Goal: Transaction & Acquisition: Obtain resource

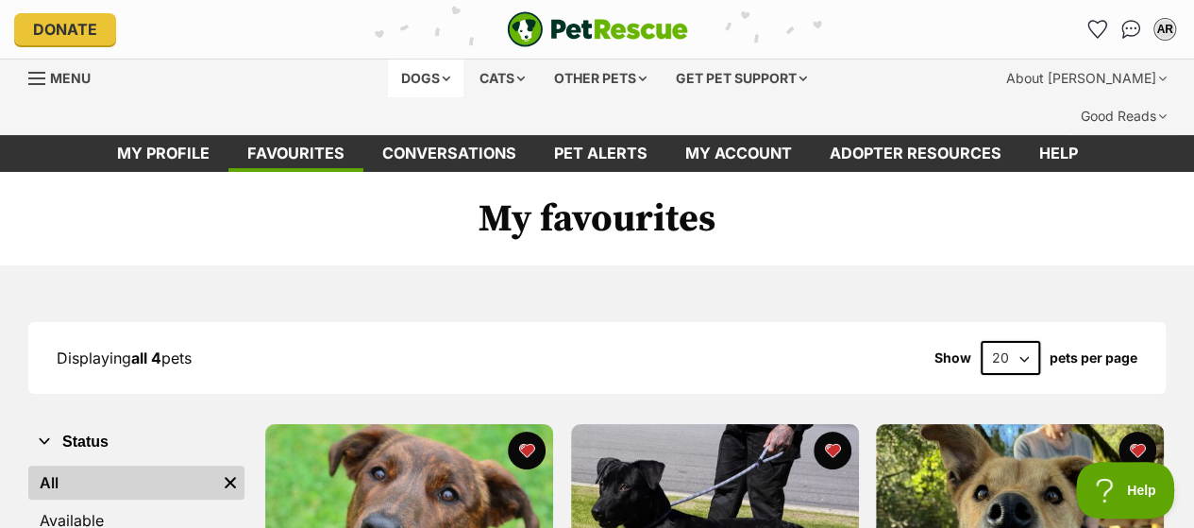
click at [422, 67] on div "Dogs" at bounding box center [425, 78] width 75 height 38
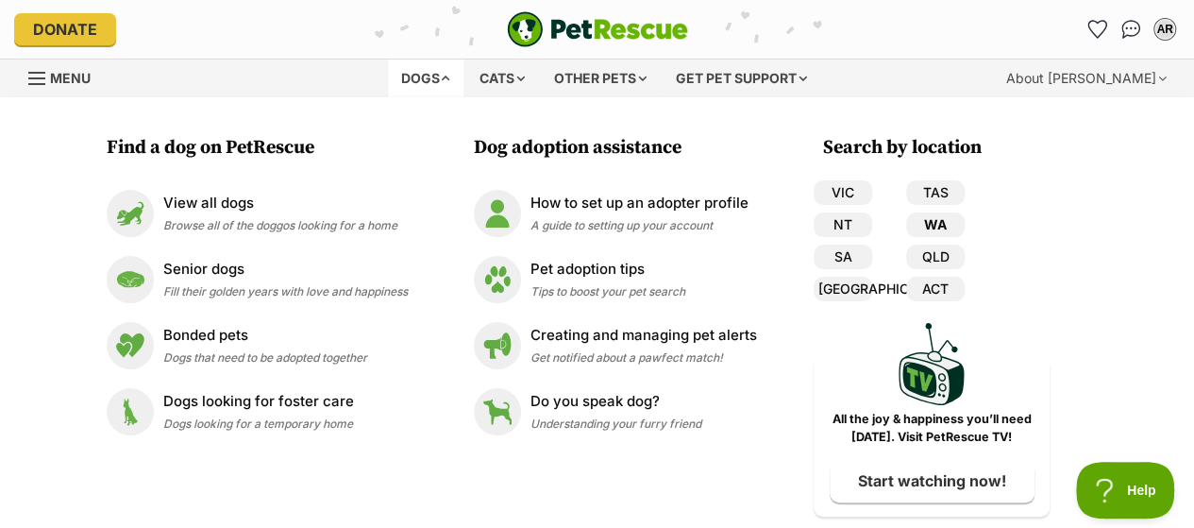
click at [948, 226] on link "WA" at bounding box center [935, 224] width 59 height 25
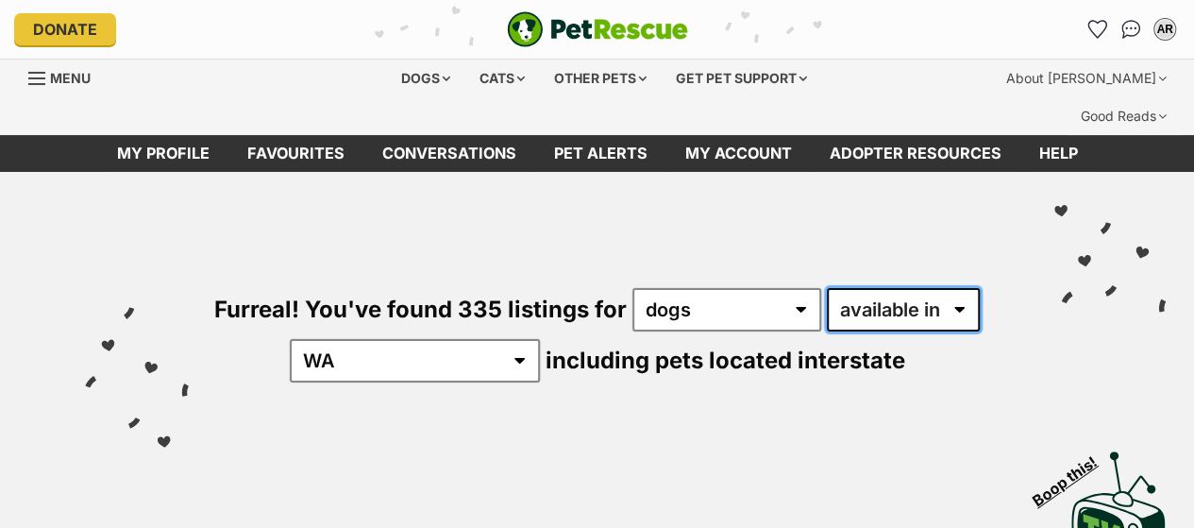
click at [912, 288] on select "available in located in" at bounding box center [903, 309] width 153 height 43
select select "disabled"
click at [827, 288] on select "available in located in" at bounding box center [903, 309] width 153 height 43
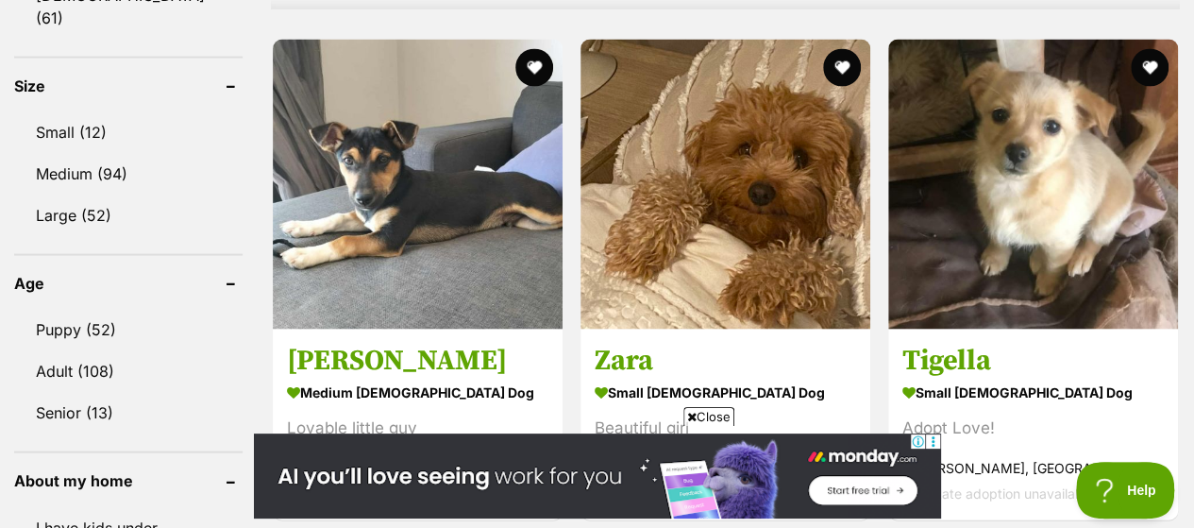
scroll to position [1982, 0]
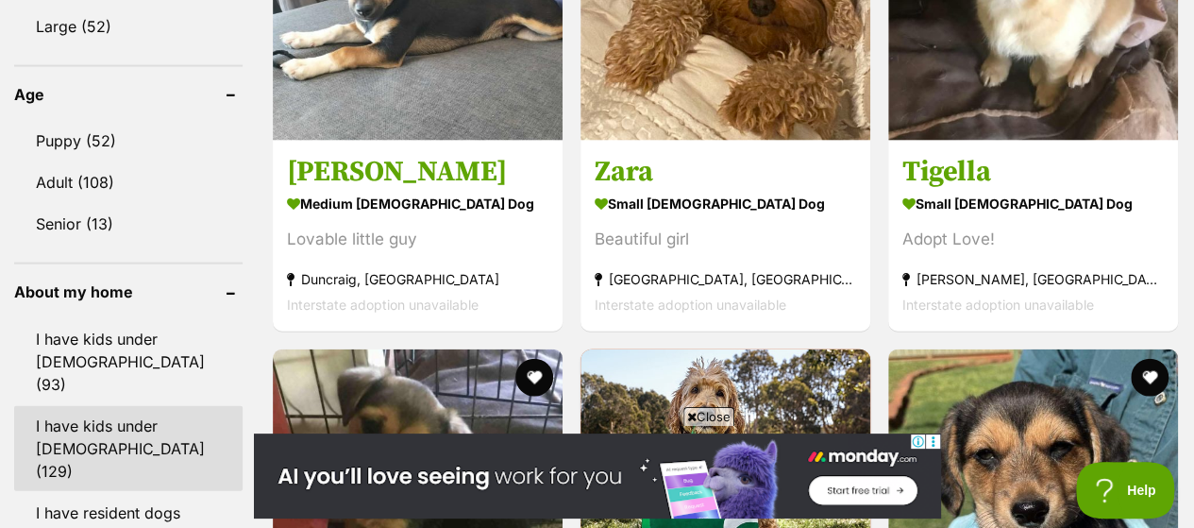
click at [113, 406] on link "I have kids under [DEMOGRAPHIC_DATA] (129)" at bounding box center [128, 448] width 228 height 85
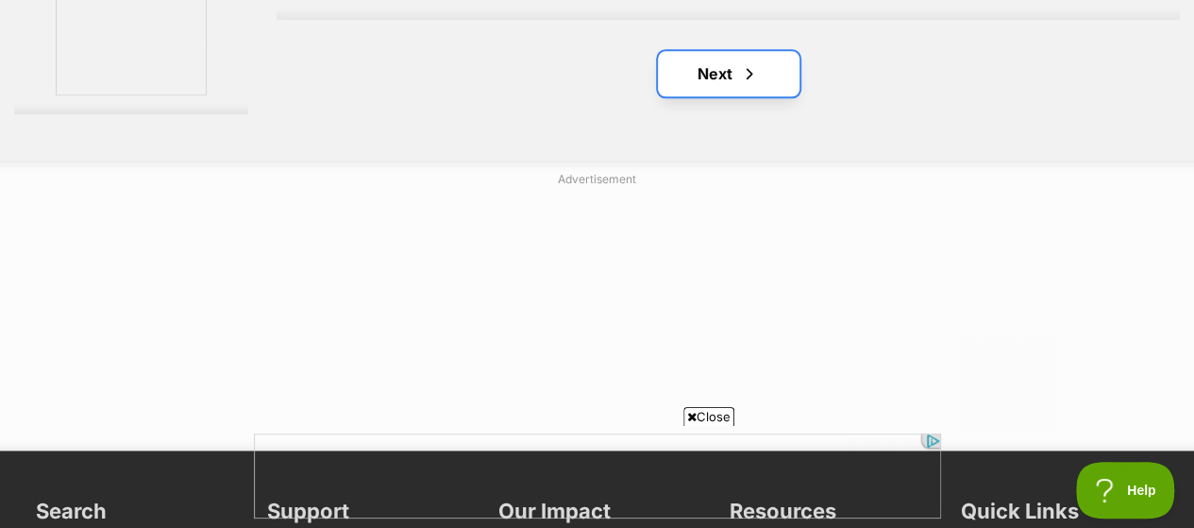
click at [742, 62] on span "Next page" at bounding box center [749, 73] width 19 height 23
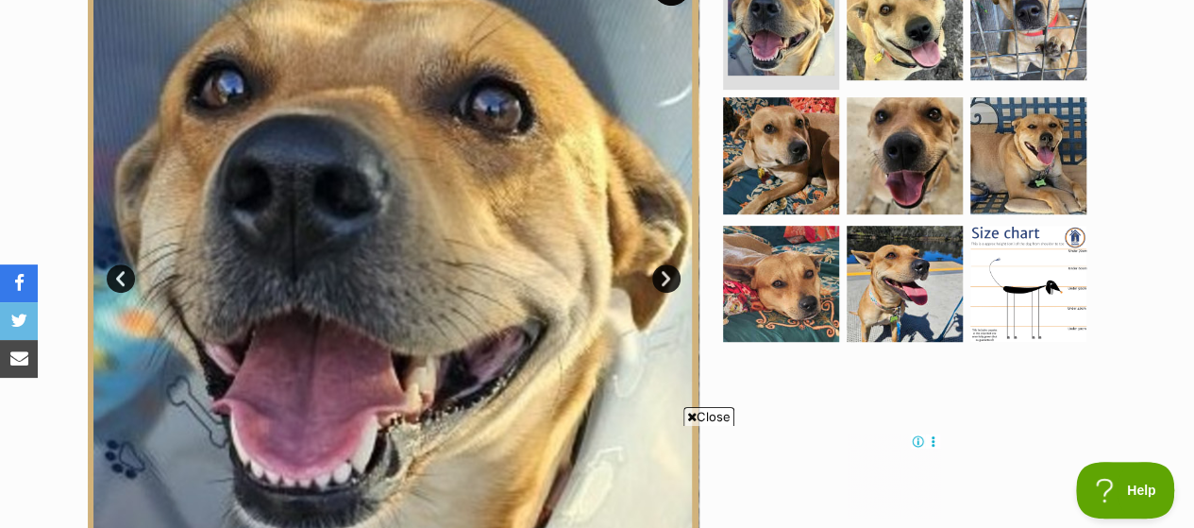
click at [662, 264] on link "Next" at bounding box center [666, 278] width 28 height 28
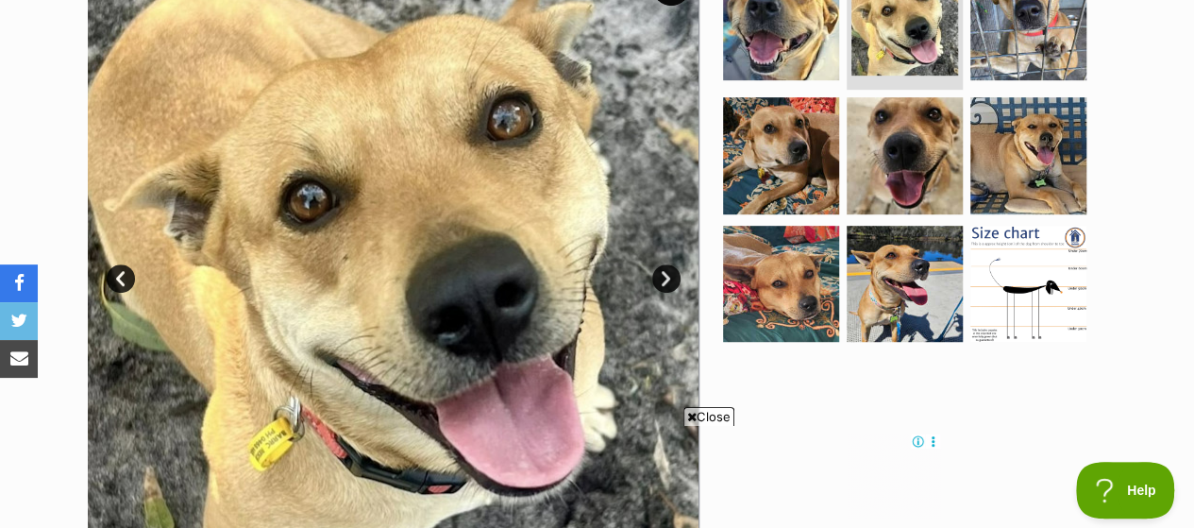
click at [663, 264] on link "Next" at bounding box center [666, 278] width 28 height 28
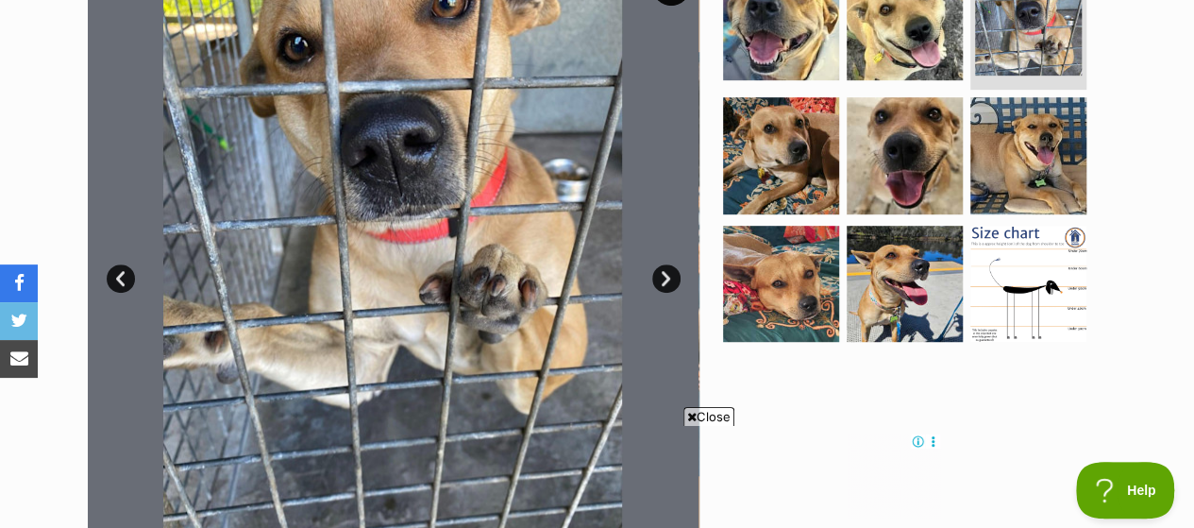
scroll to position [377, 0]
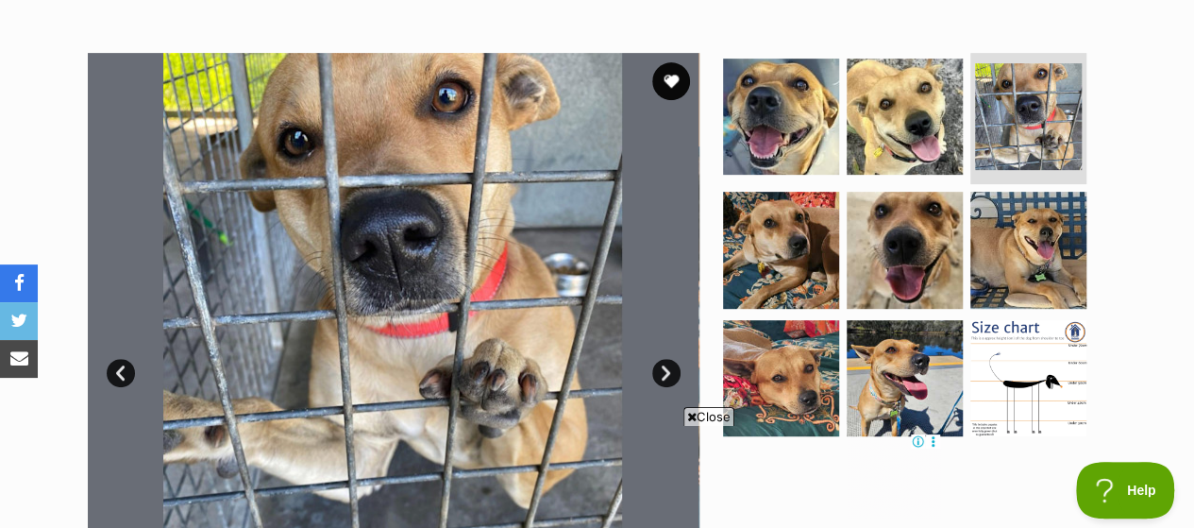
click at [664, 359] on link "Next" at bounding box center [666, 373] width 28 height 28
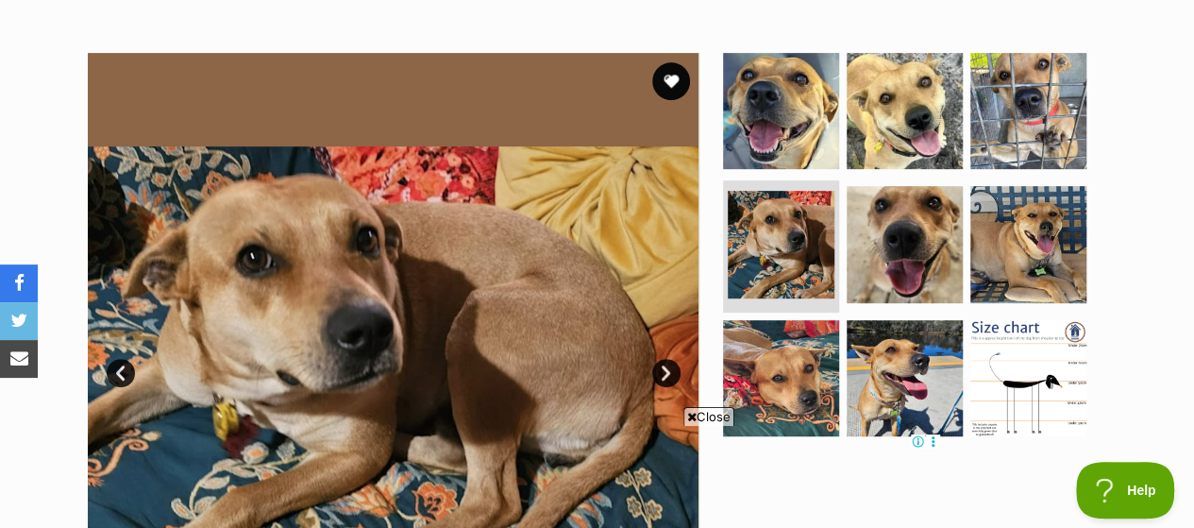
scroll to position [472, 0]
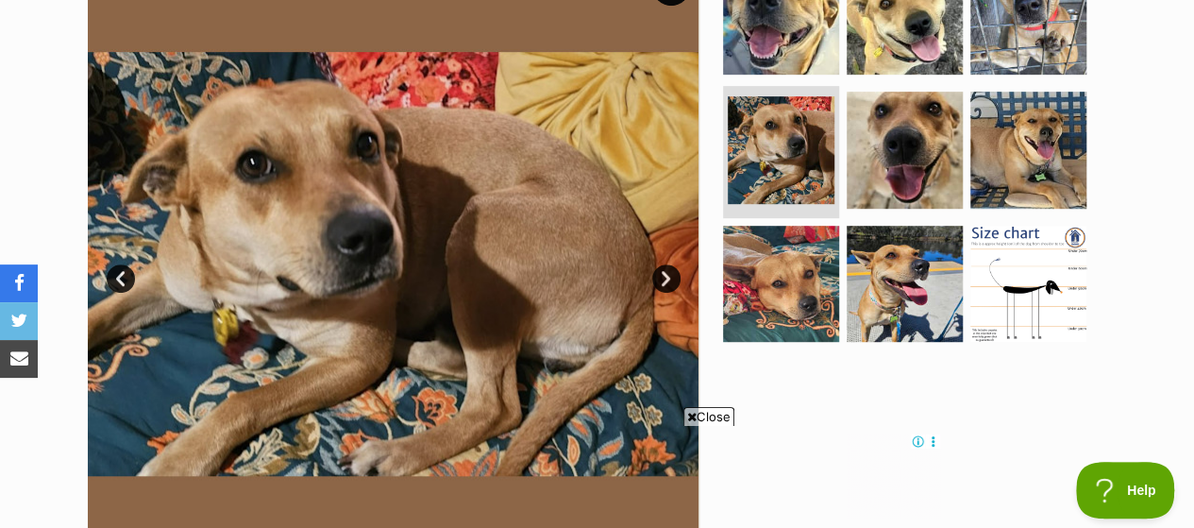
click at [664, 264] on link "Next" at bounding box center [666, 278] width 28 height 28
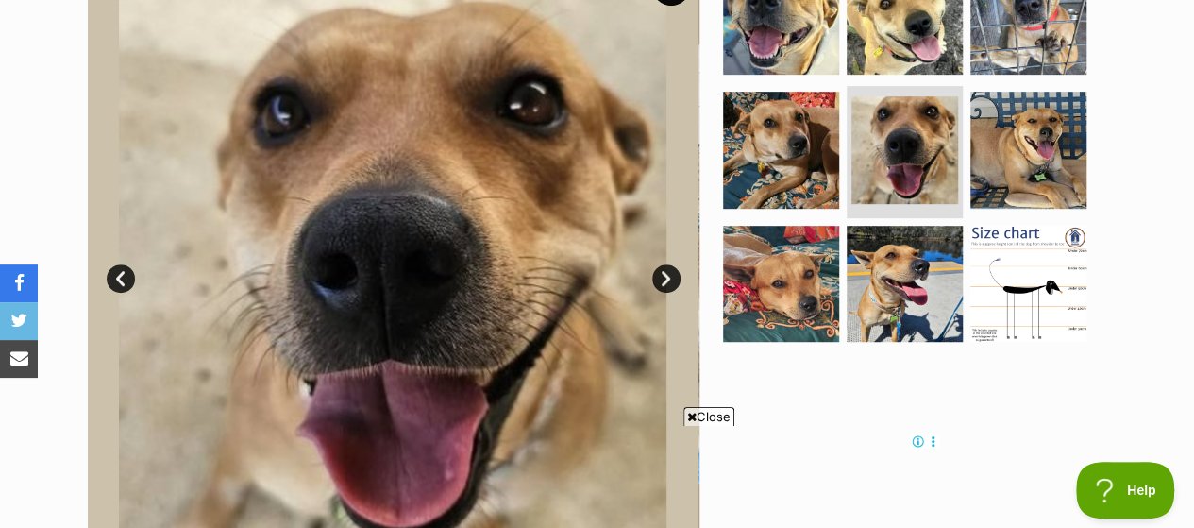
click at [662, 264] on link "Next" at bounding box center [666, 278] width 28 height 28
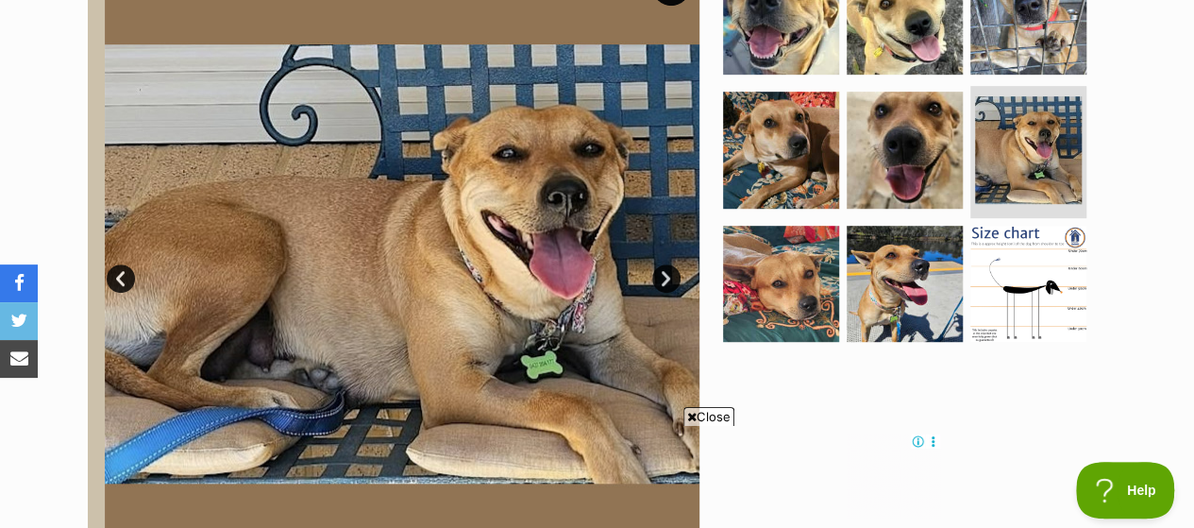
scroll to position [0, 0]
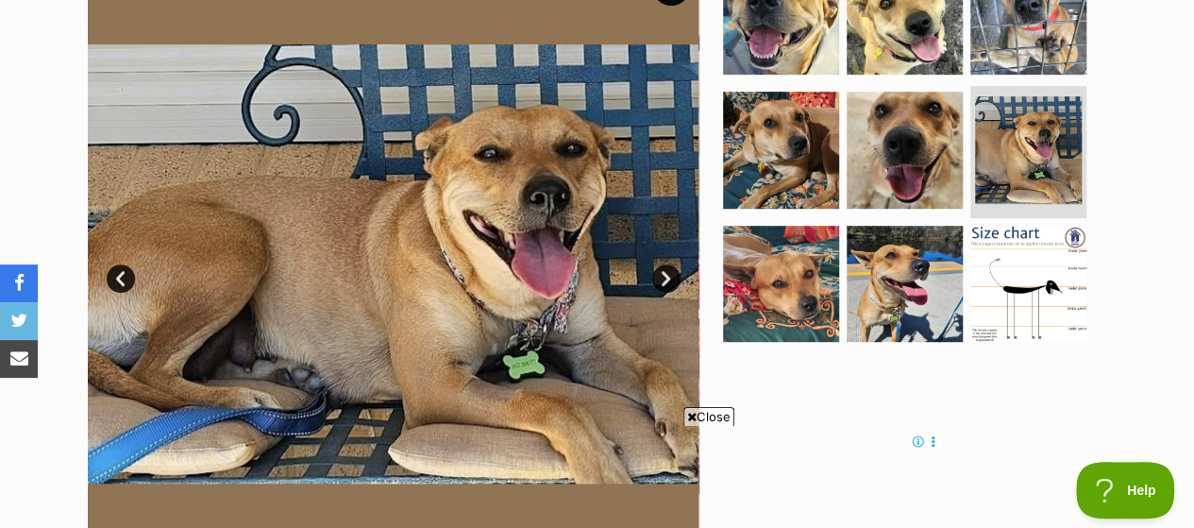
click at [662, 264] on link "Next" at bounding box center [666, 278] width 28 height 28
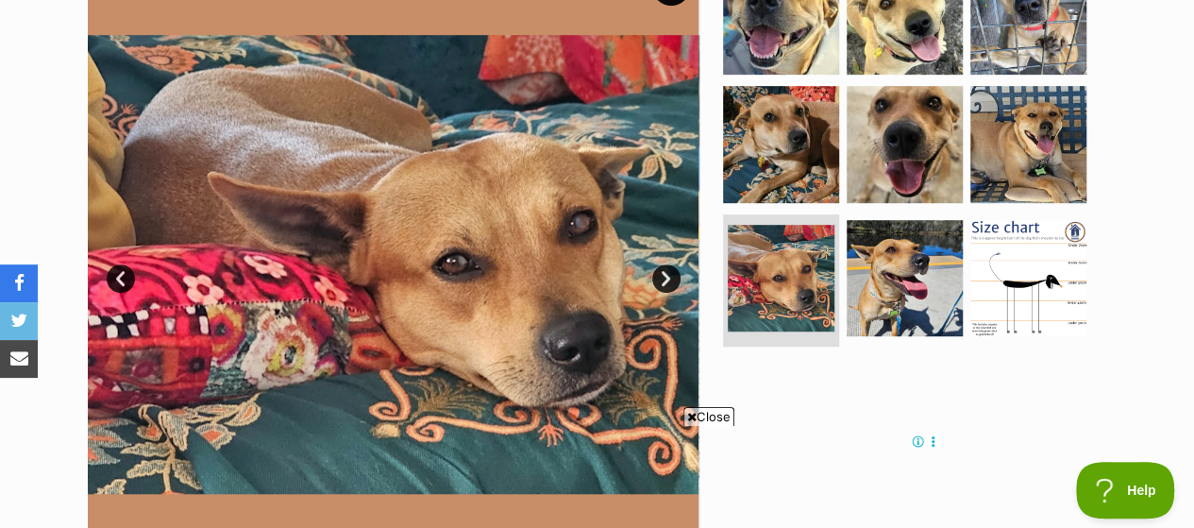
click at [662, 264] on link "Next" at bounding box center [666, 278] width 28 height 28
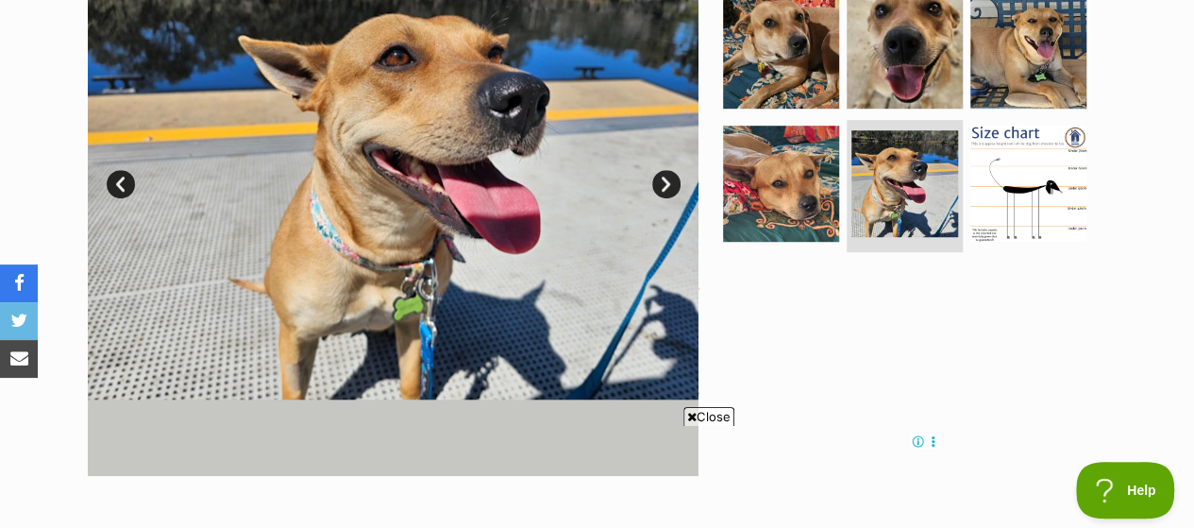
scroll to position [472, 0]
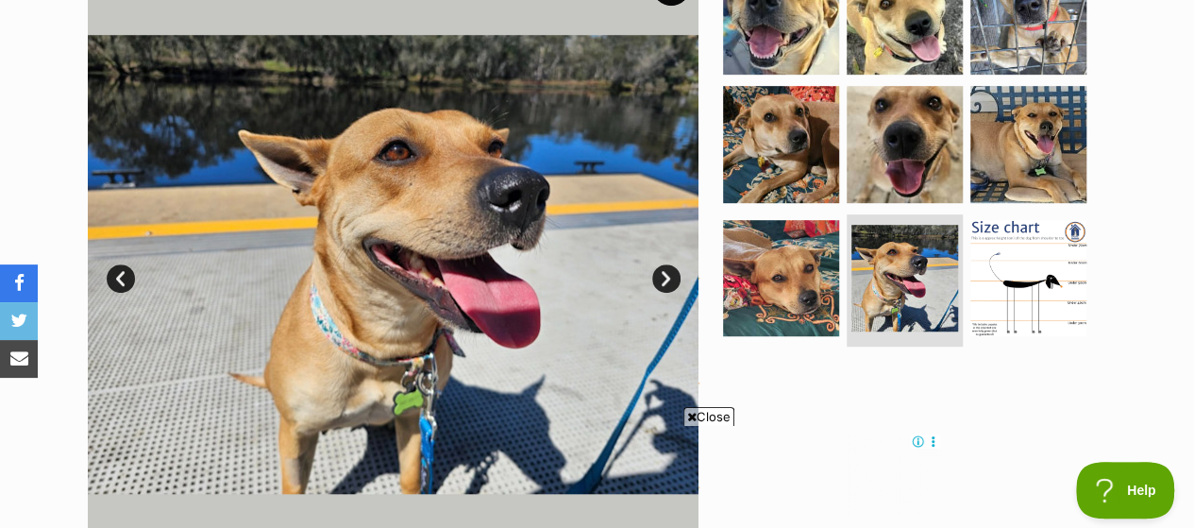
click at [664, 264] on link "Next" at bounding box center [666, 278] width 28 height 28
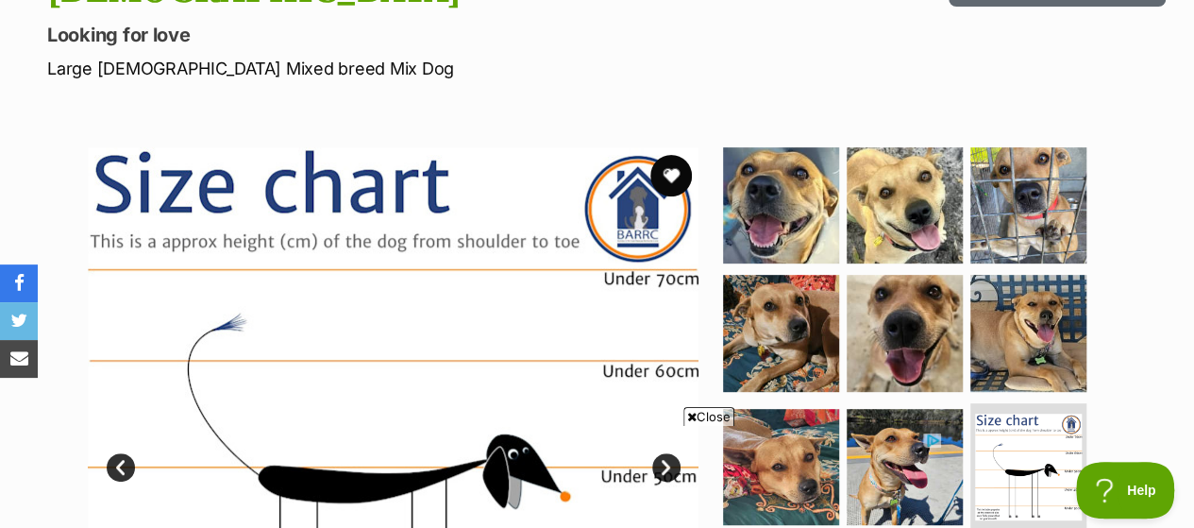
scroll to position [0, 0]
click at [662, 155] on button "favourite" at bounding box center [671, 176] width 42 height 42
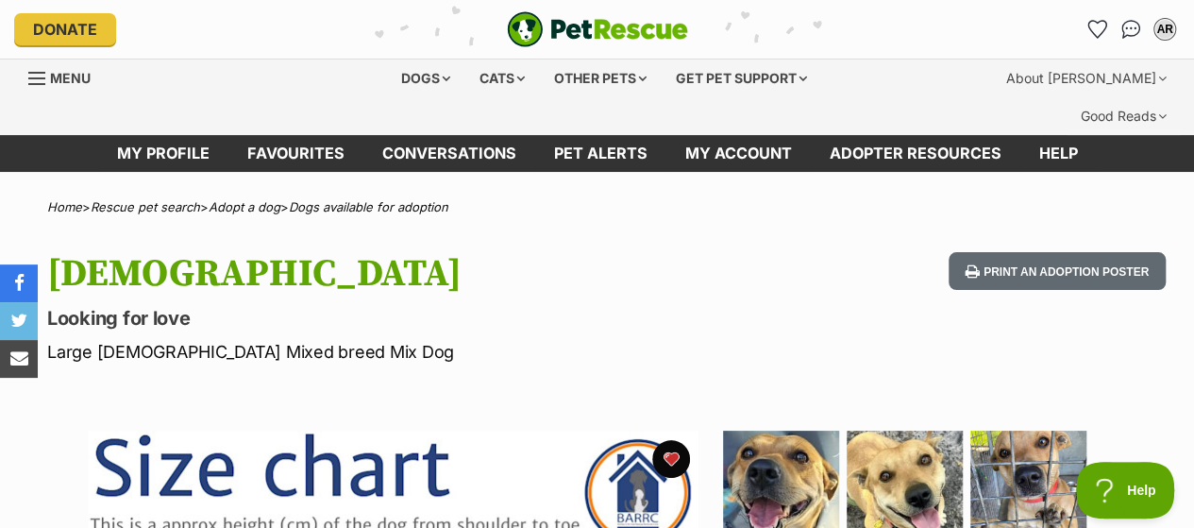
scroll to position [189, 0]
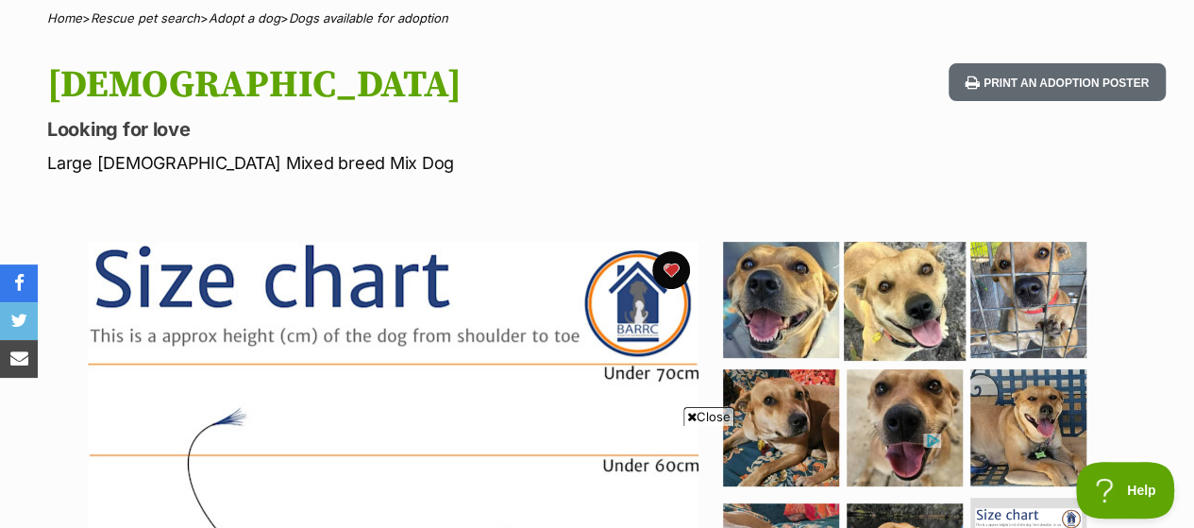
click at [915, 273] on img at bounding box center [905, 299] width 122 height 122
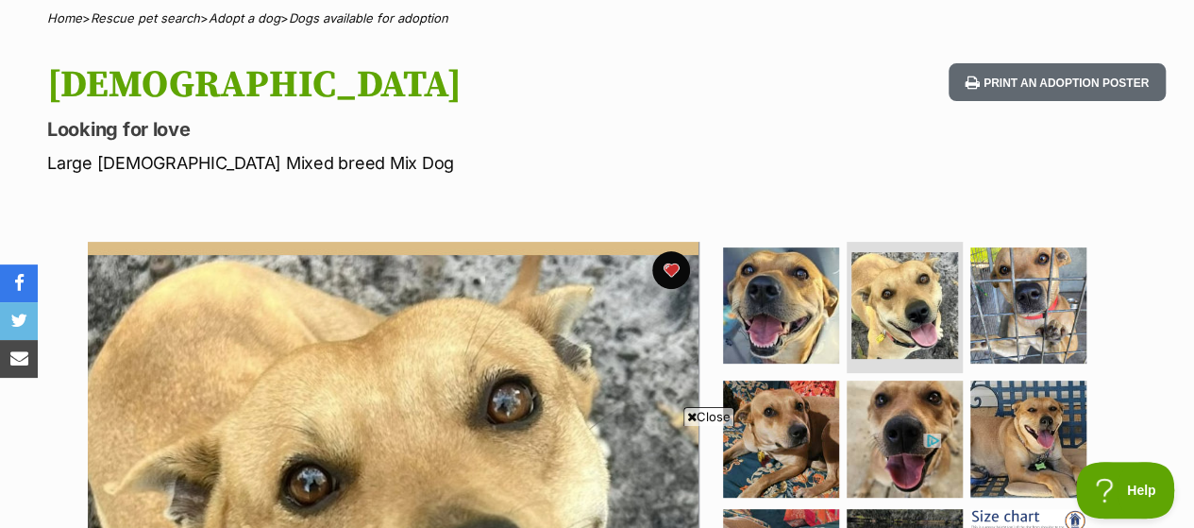
scroll to position [472, 0]
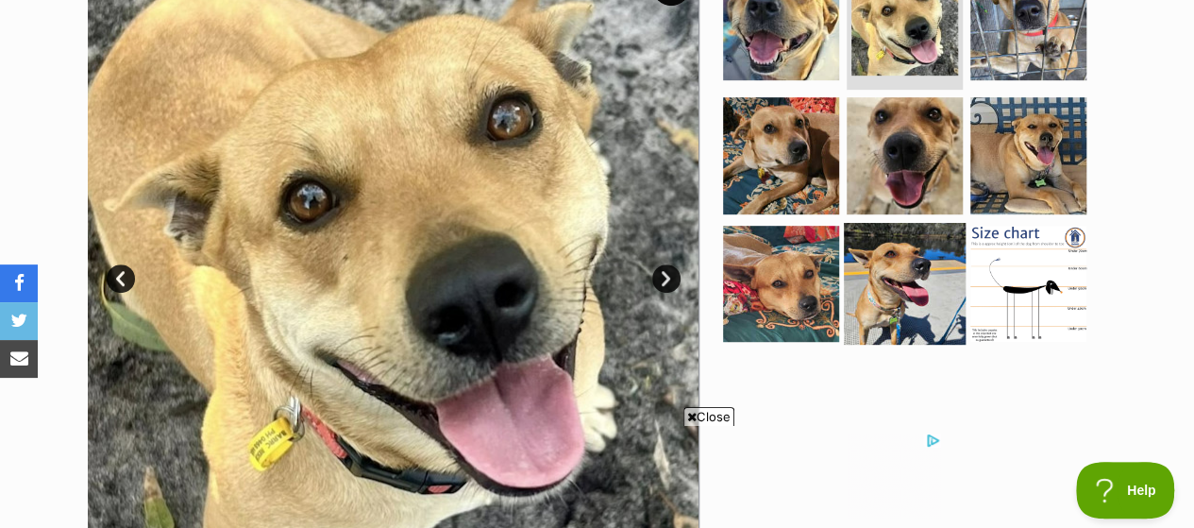
click at [918, 252] on img at bounding box center [905, 284] width 122 height 122
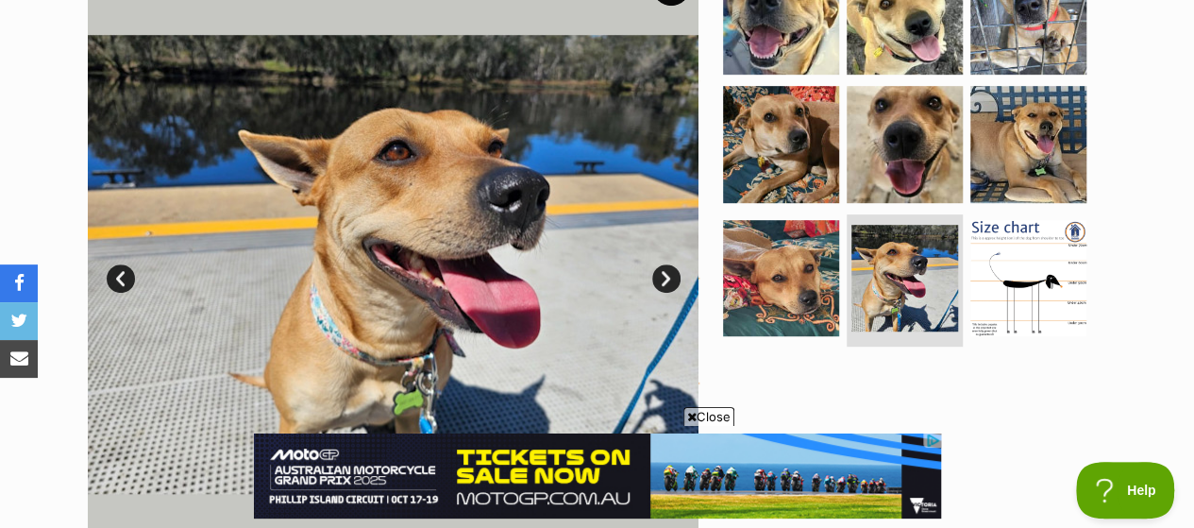
scroll to position [0, 0]
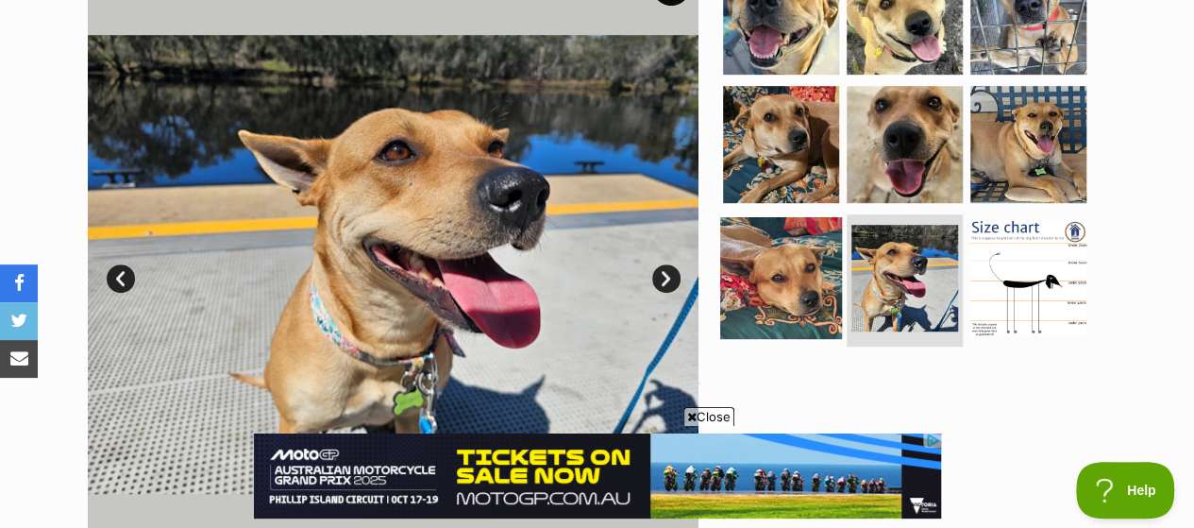
click at [798, 233] on img at bounding box center [781, 278] width 122 height 122
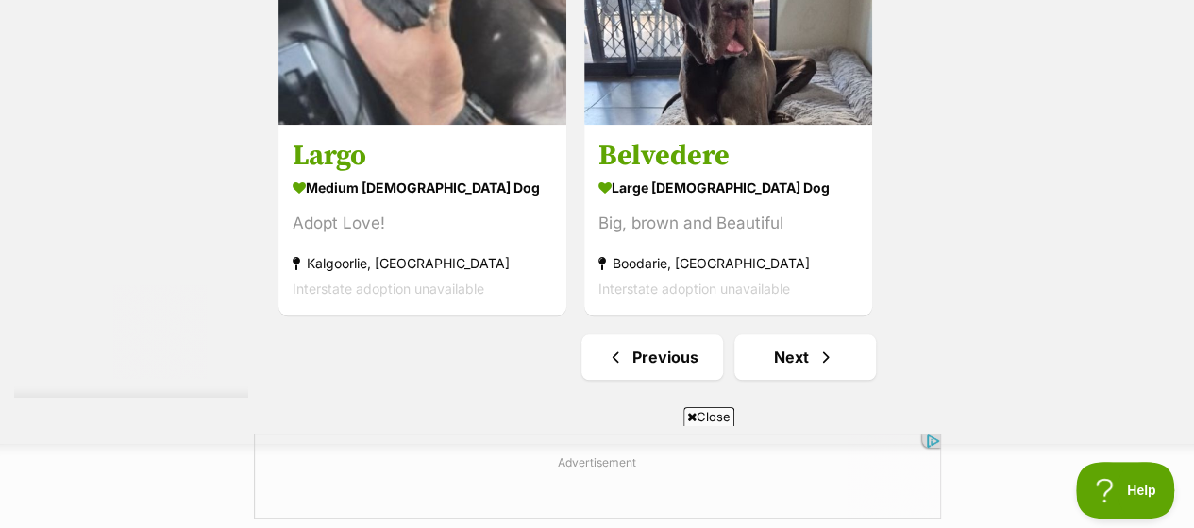
scroll to position [4530, 0]
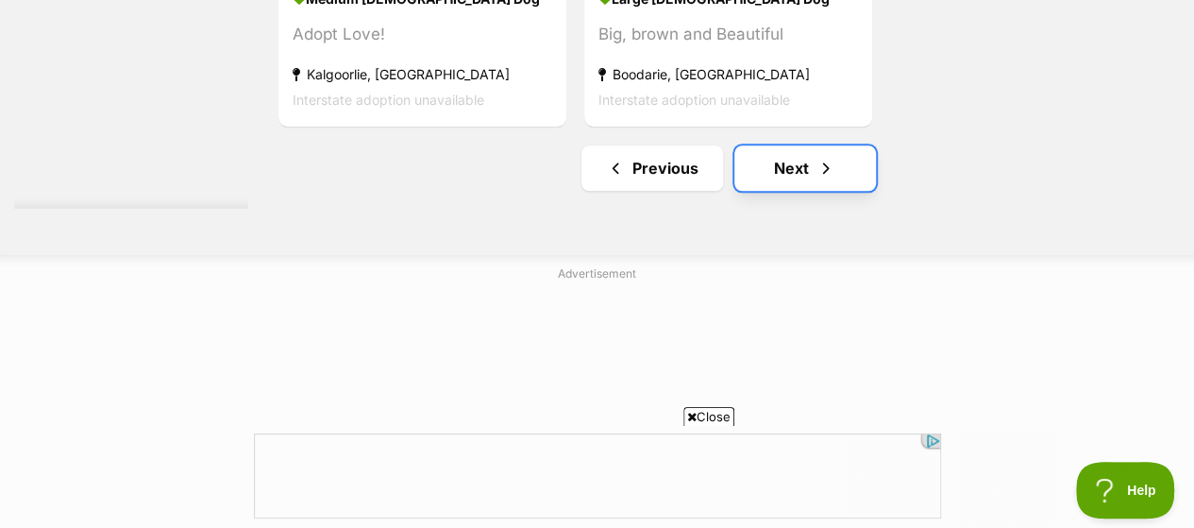
click at [783, 145] on link "Next" at bounding box center [805, 167] width 142 height 45
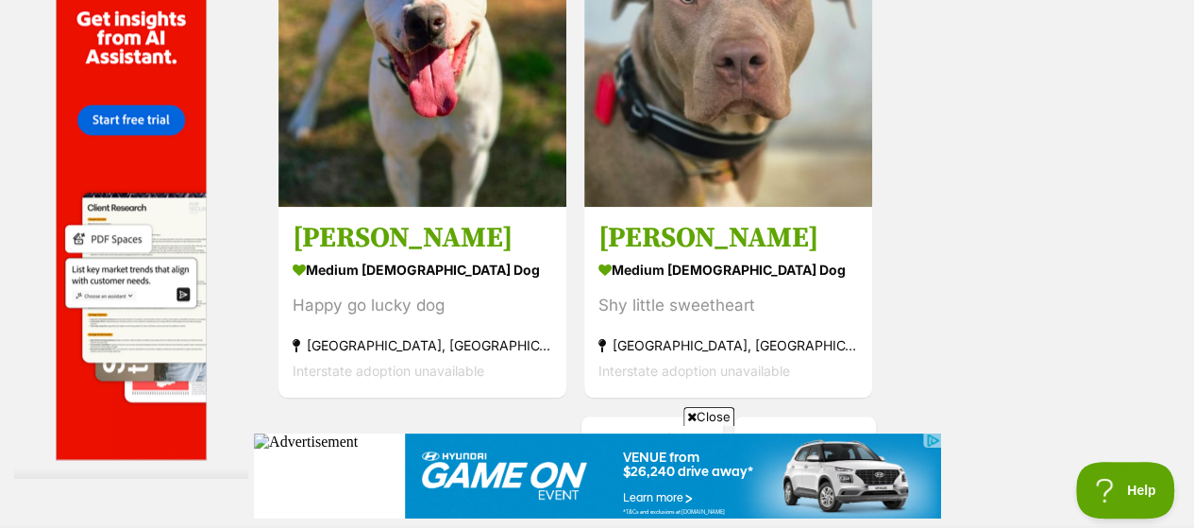
scroll to position [4624, 0]
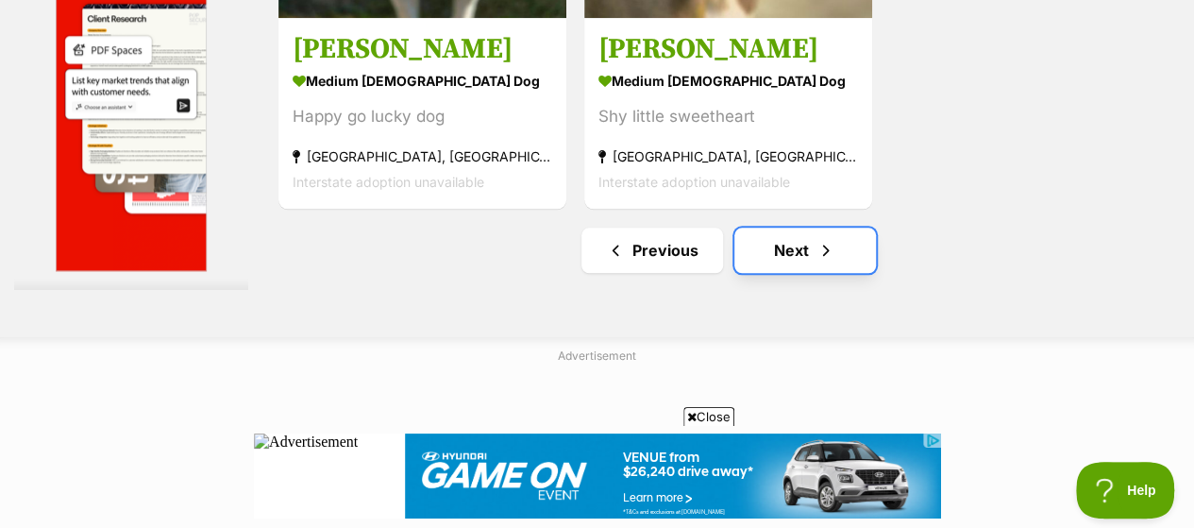
click at [796, 235] on link "Next" at bounding box center [805, 249] width 142 height 45
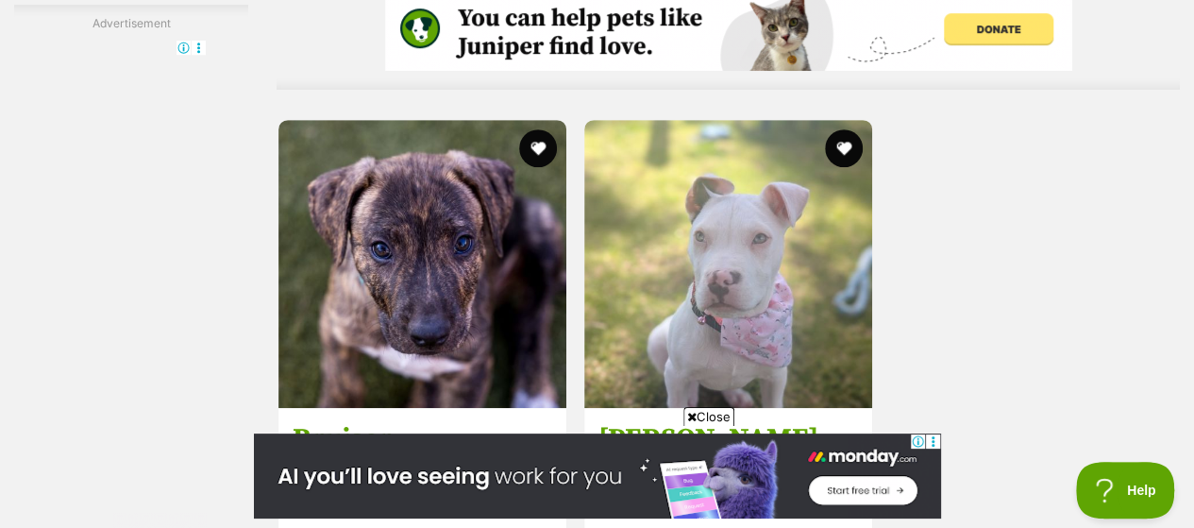
scroll to position [4435, 0]
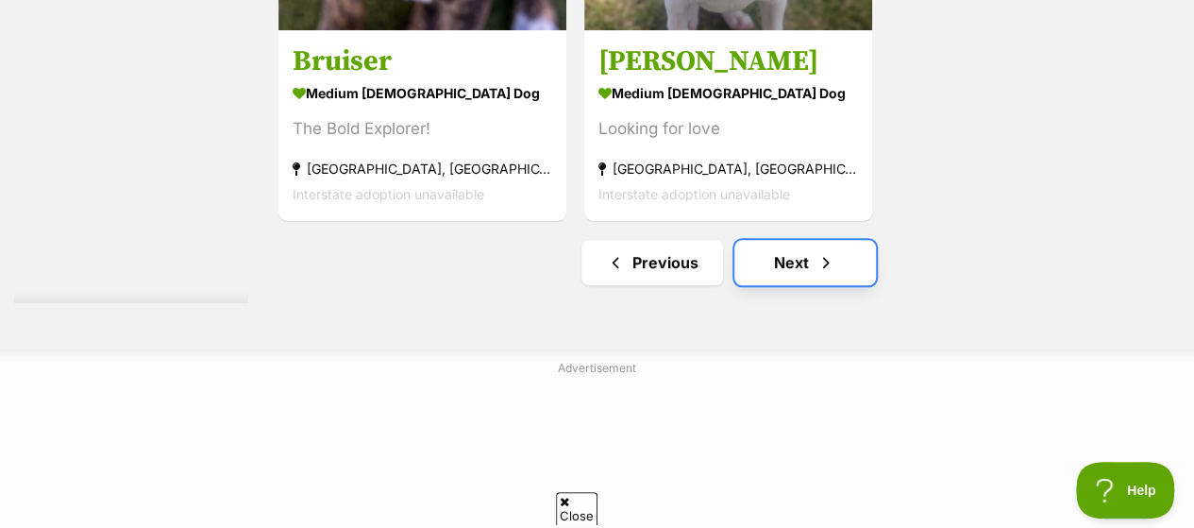
drag, startPoint x: 790, startPoint y: 242, endPoint x: 978, endPoint y: 266, distance: 189.4
click at [791, 242] on link "Next" at bounding box center [805, 262] width 142 height 45
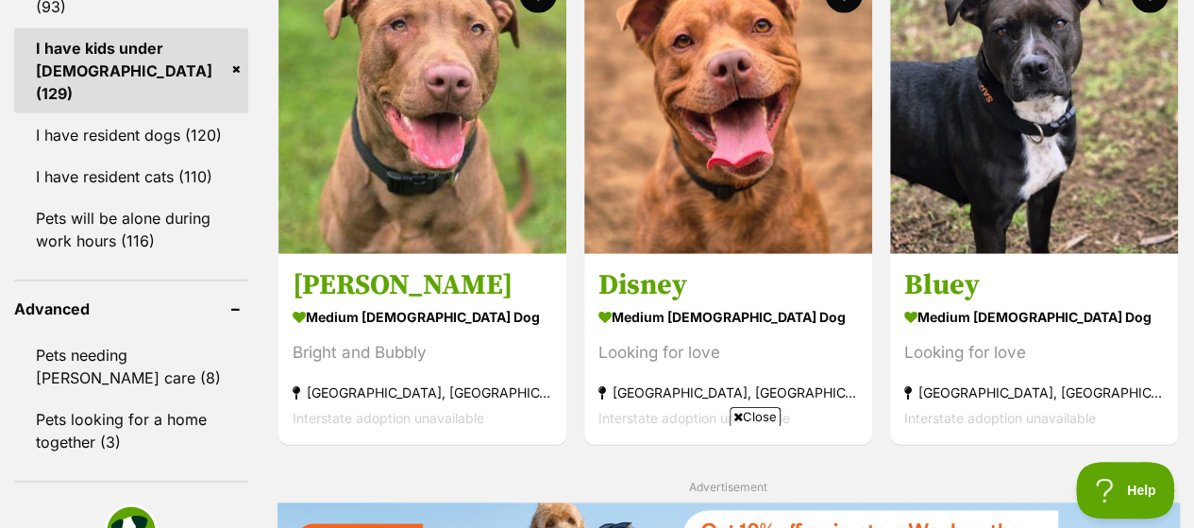
scroll to position [1793, 0]
